Goal: Check status: Check status

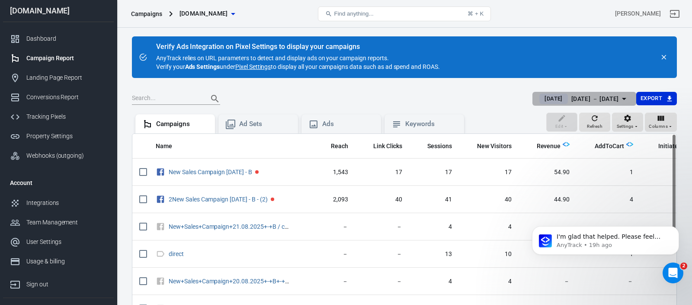
click at [541, 100] on span "[DATE]" at bounding box center [553, 98] width 25 height 9
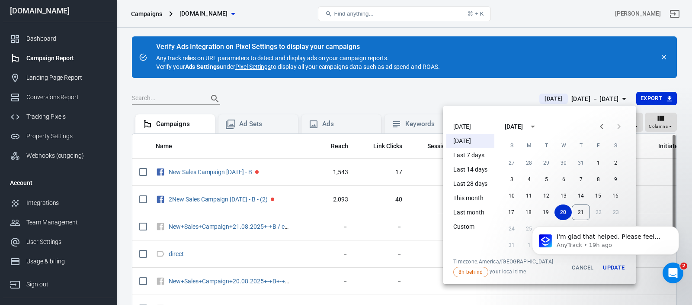
click at [464, 128] on li "[DATE]" at bounding box center [471, 126] width 48 height 14
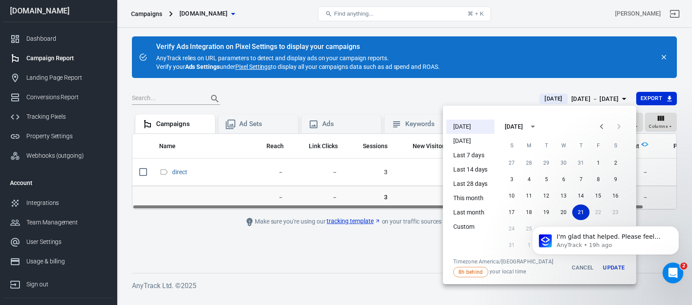
click at [611, 267] on body "I'm glad that helped. Please feel free to ask if you have any more questions or…" at bounding box center [606, 244] width 166 height 67
click at [608, 267] on body "I'm glad that helped. Please feel free to ask if you have any more questions or…" at bounding box center [606, 244] width 166 height 67
click at [609, 269] on body "I'm glad that helped. Please feel free to ask if you have any more questions or…" at bounding box center [606, 244] width 166 height 67
click at [531, 14] on div at bounding box center [346, 152] width 692 height 305
